Goal: Task Accomplishment & Management: Manage account settings

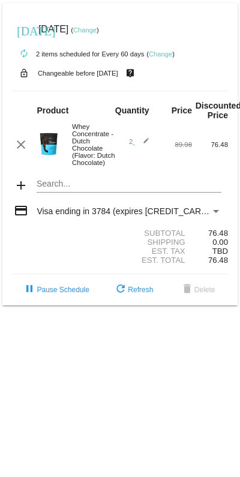
click at [164, 55] on link "Change" at bounding box center [160, 53] width 23 height 7
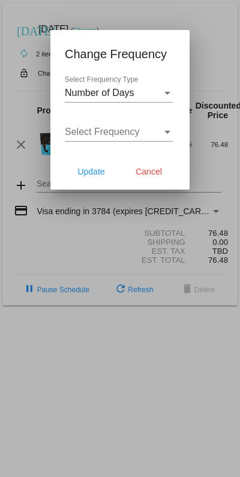
click at [150, 174] on span "Cancel" at bounding box center [149, 172] width 26 height 10
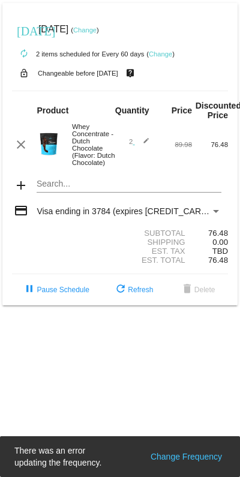
click at [44, 199] on mat-card "[DATE] [DATE] ( Change ) autorenew 2 items scheduled for Every 60 days ( Change…" at bounding box center [119, 154] width 235 height 303
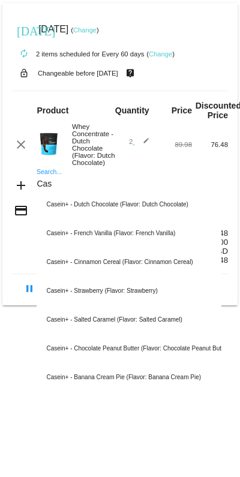
type input "Cas"
click at [79, 306] on div "Casein+ - Strawberry (Flavor: Strawberry)" at bounding box center [129, 291] width 184 height 29
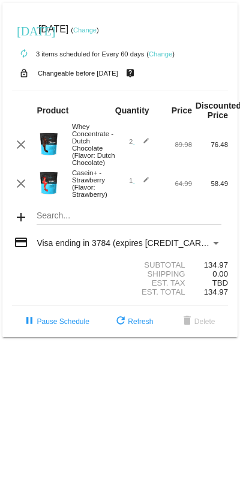
click at [213, 235] on div "Search..." at bounding box center [129, 218] width 184 height 34
click at [212, 248] on div "Payment Method" at bounding box center [216, 243] width 11 height 10
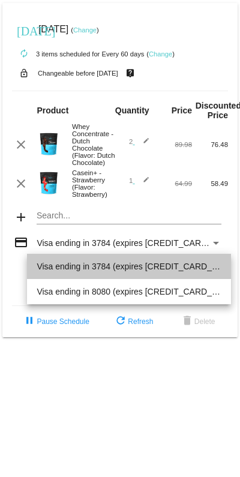
click at [65, 265] on span "Visa ending in 3784 (expires [CREDIT_CARD_DATA])" at bounding box center [129, 266] width 184 height 25
